Goal: Use online tool/utility

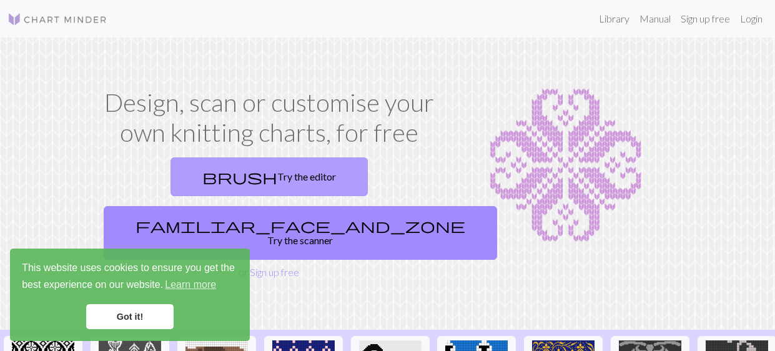
click at [227, 179] on link "brush Try the editor" at bounding box center [269, 176] width 197 height 39
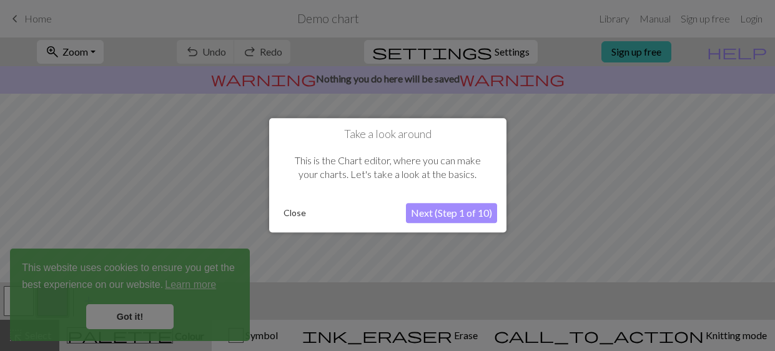
click at [472, 216] on button "Next (Step 1 of 10)" at bounding box center [451, 214] width 91 height 20
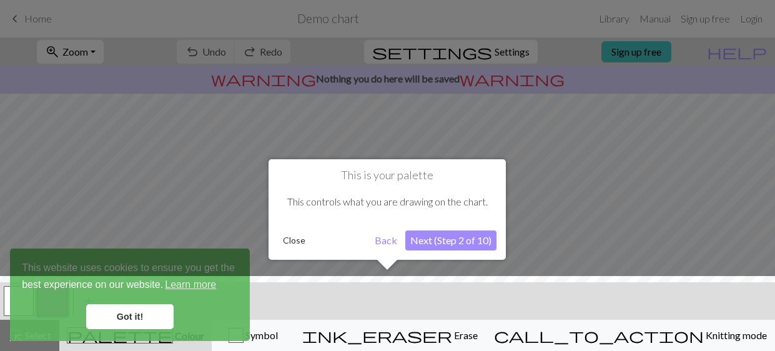
click at [384, 245] on button "Back" at bounding box center [386, 240] width 32 height 20
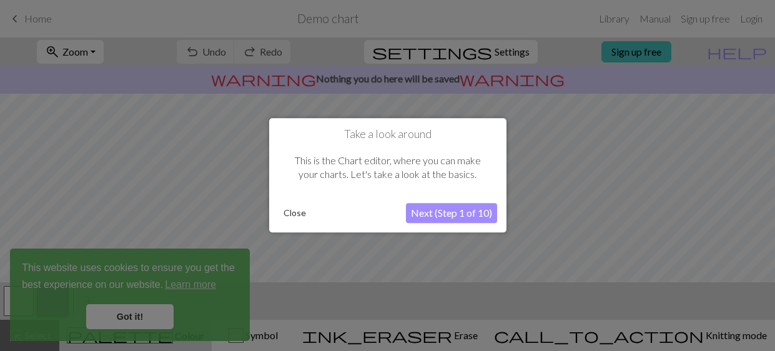
click at [289, 211] on button "Close" at bounding box center [295, 213] width 32 height 19
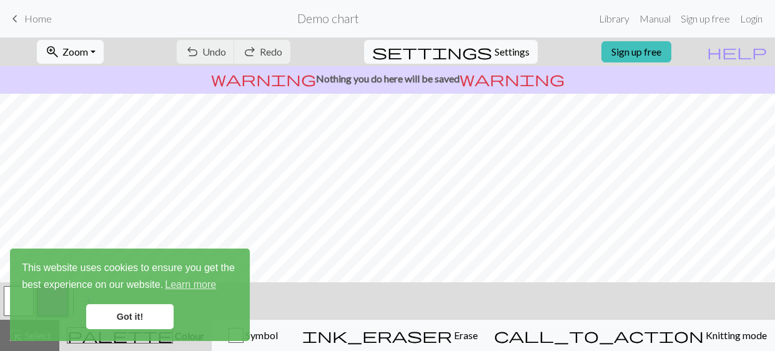
click at [756, 99] on div "zoom_in Zoom Zoom Fit all Fit width Fit height 50% 100% 150% 200% undo Undo Und…" at bounding box center [387, 194] width 775 height 314
